Goal: Register for event/course

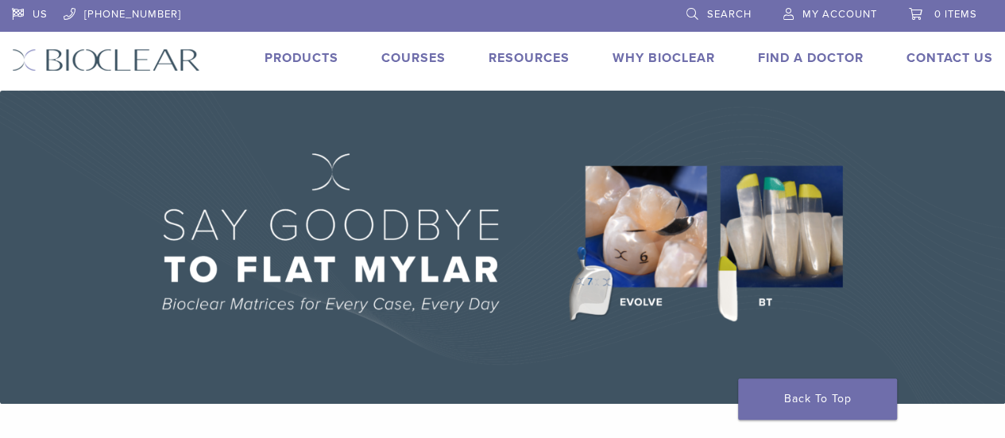
click at [415, 60] on link "Courses" at bounding box center [413, 58] width 64 height 16
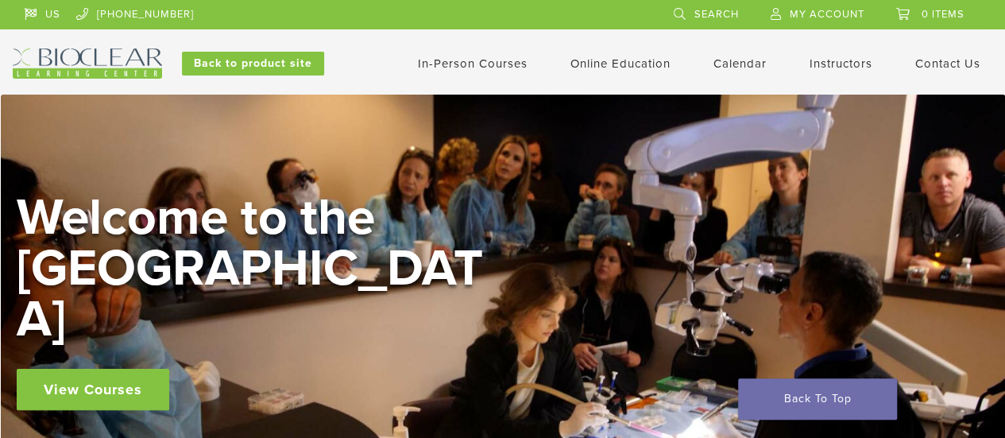
click at [736, 58] on link "Calendar" at bounding box center [740, 63] width 53 height 14
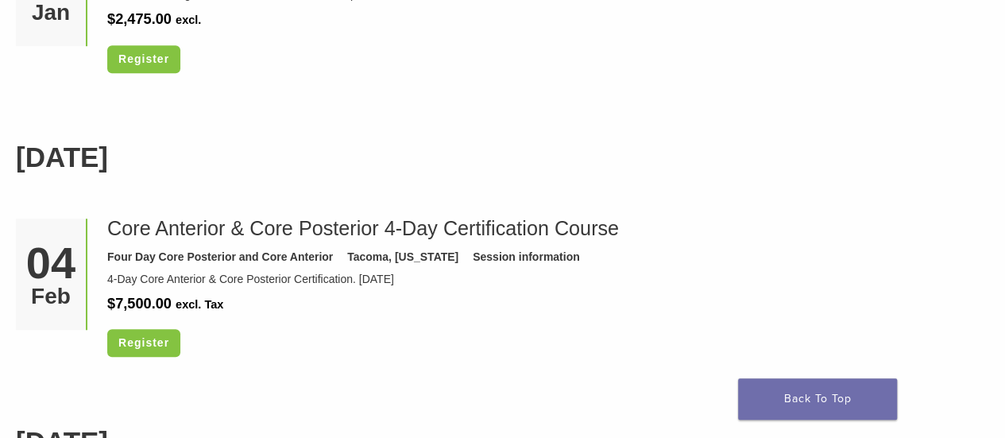
scroll to position [3443, 0]
